Goal: Task Accomplishment & Management: Use online tool/utility

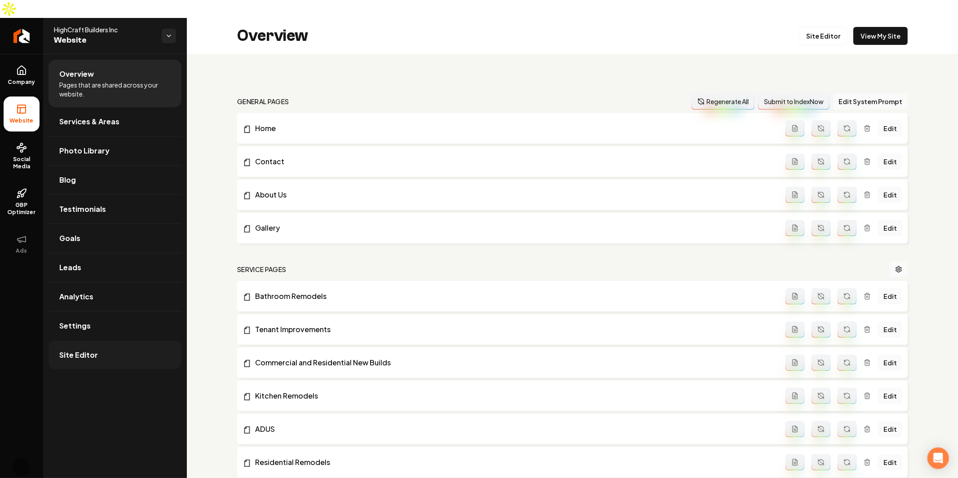
click at [93, 345] on link "Site Editor" at bounding box center [114, 355] width 133 height 29
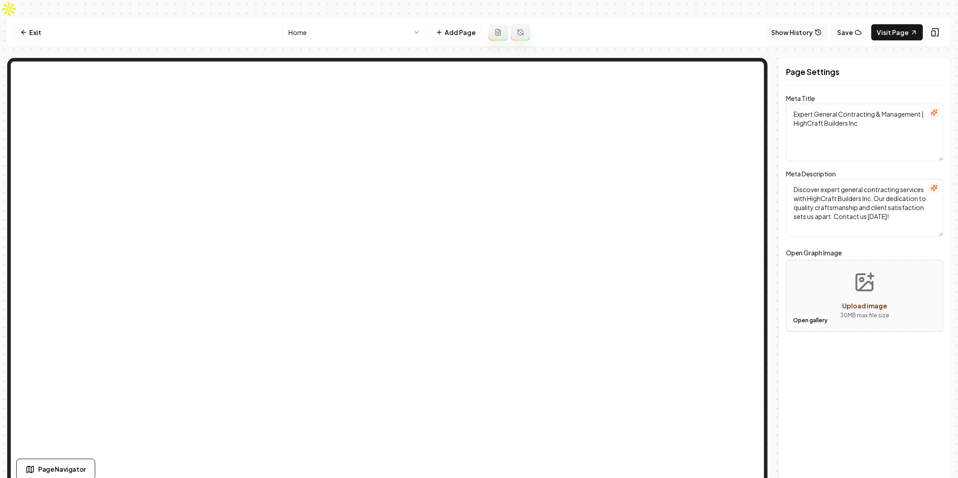
click at [784, 24] on button "Show History" at bounding box center [796, 32] width 62 height 16
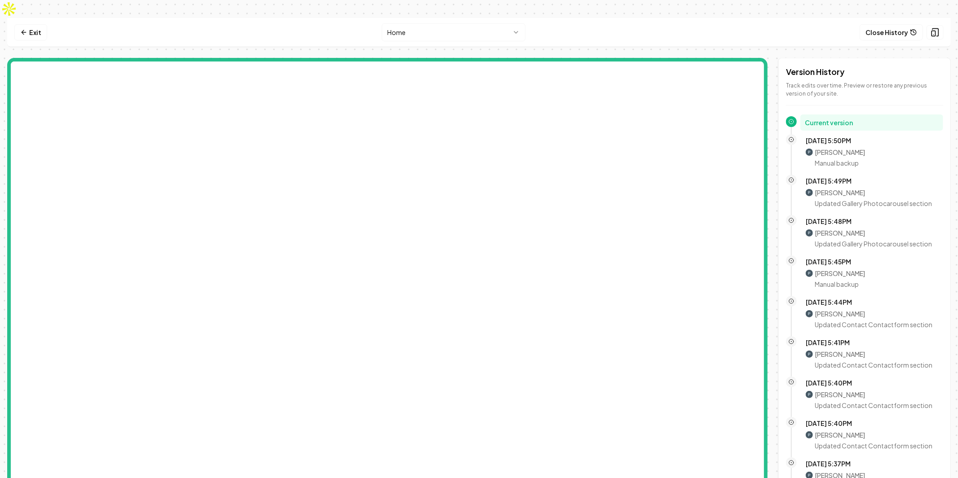
click at [715, 18] on nav "Exit Home Close History" at bounding box center [478, 32] width 943 height 29
click at [442, 14] on html "Computer Required This feature is only available on a computer. Please switch t…" at bounding box center [479, 239] width 958 height 478
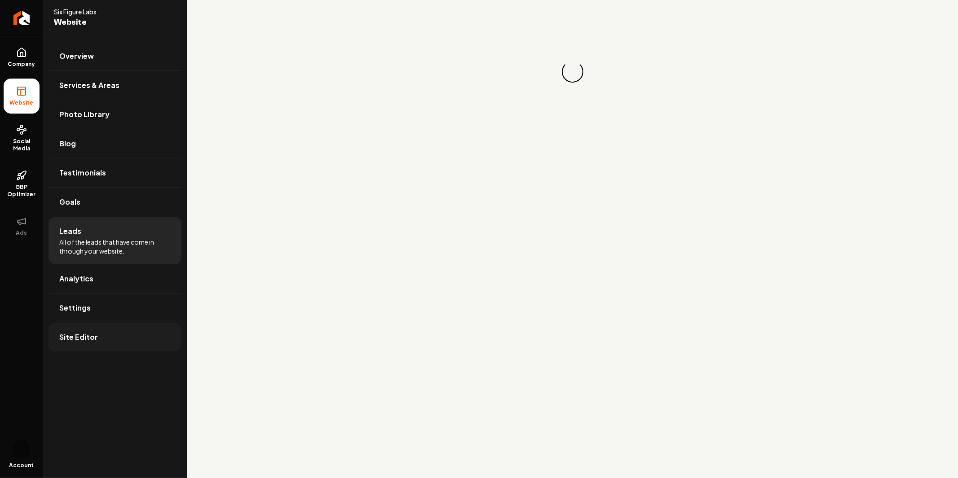
click at [83, 346] on link "Site Editor" at bounding box center [114, 337] width 133 height 29
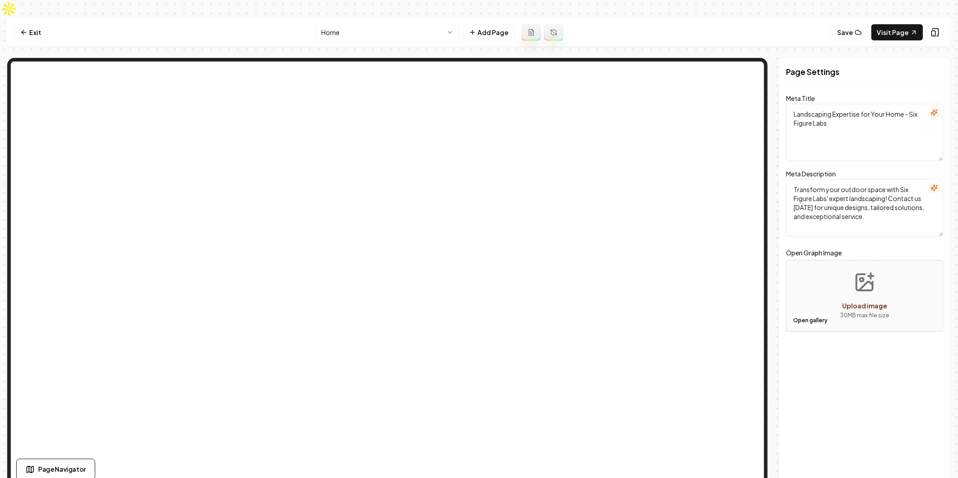
drag, startPoint x: 181, startPoint y: 18, endPoint x: 168, endPoint y: 18, distance: 12.6
click at [814, 24] on button "Show History" at bounding box center [796, 32] width 62 height 16
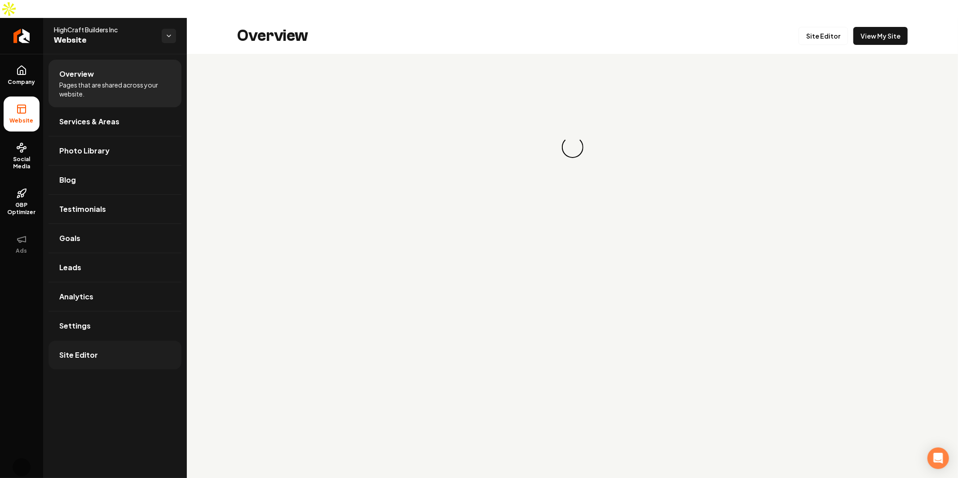
click at [90, 350] on span "Site Editor" at bounding box center [78, 355] width 39 height 11
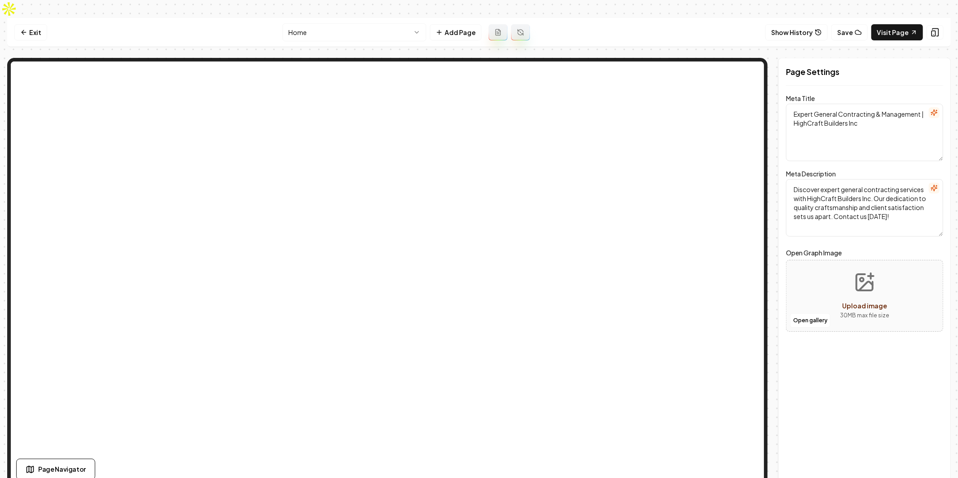
click at [822, 29] on icon at bounding box center [818, 32] width 7 height 7
